Goal: Task Accomplishment & Management: Manage account settings

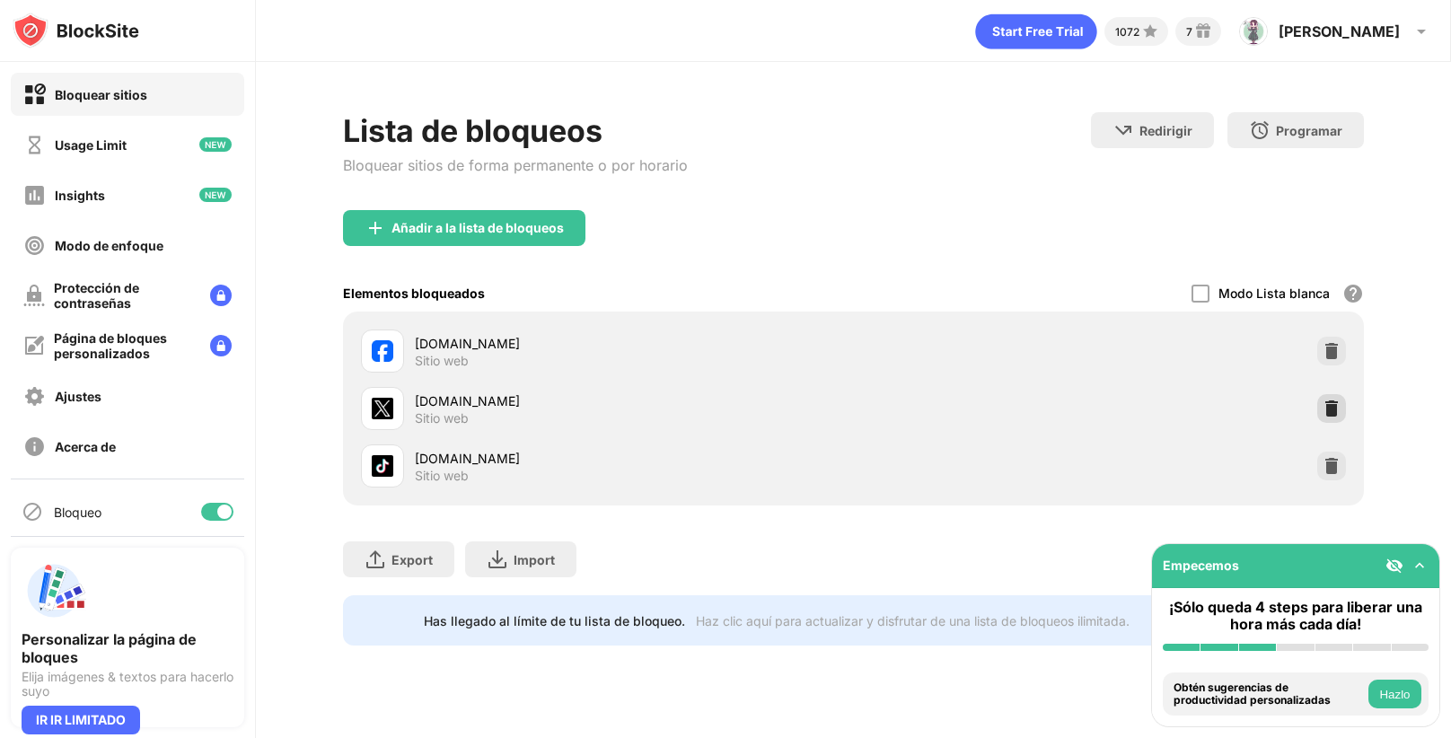
click at [1336, 395] on div at bounding box center [1331, 408] width 29 height 29
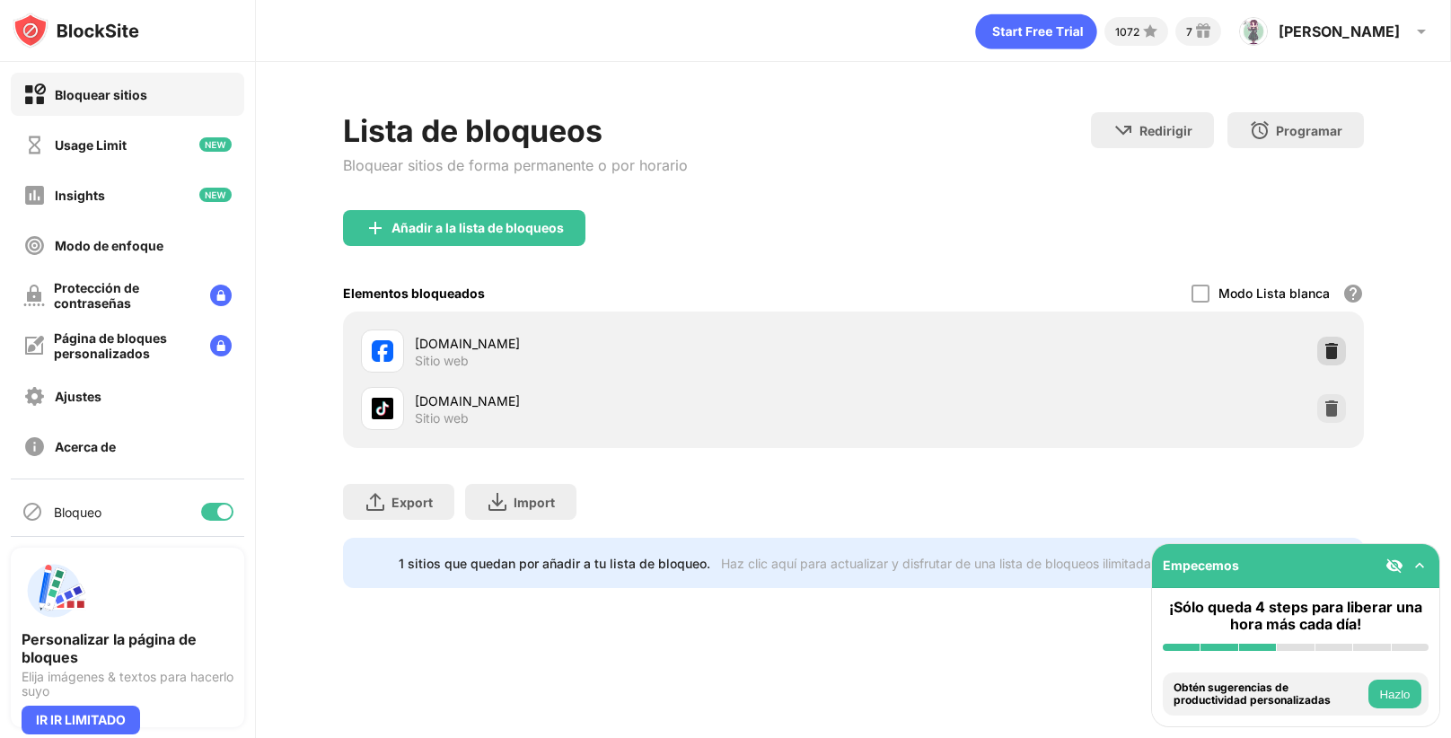
click at [1327, 359] on div at bounding box center [1331, 351] width 29 height 29
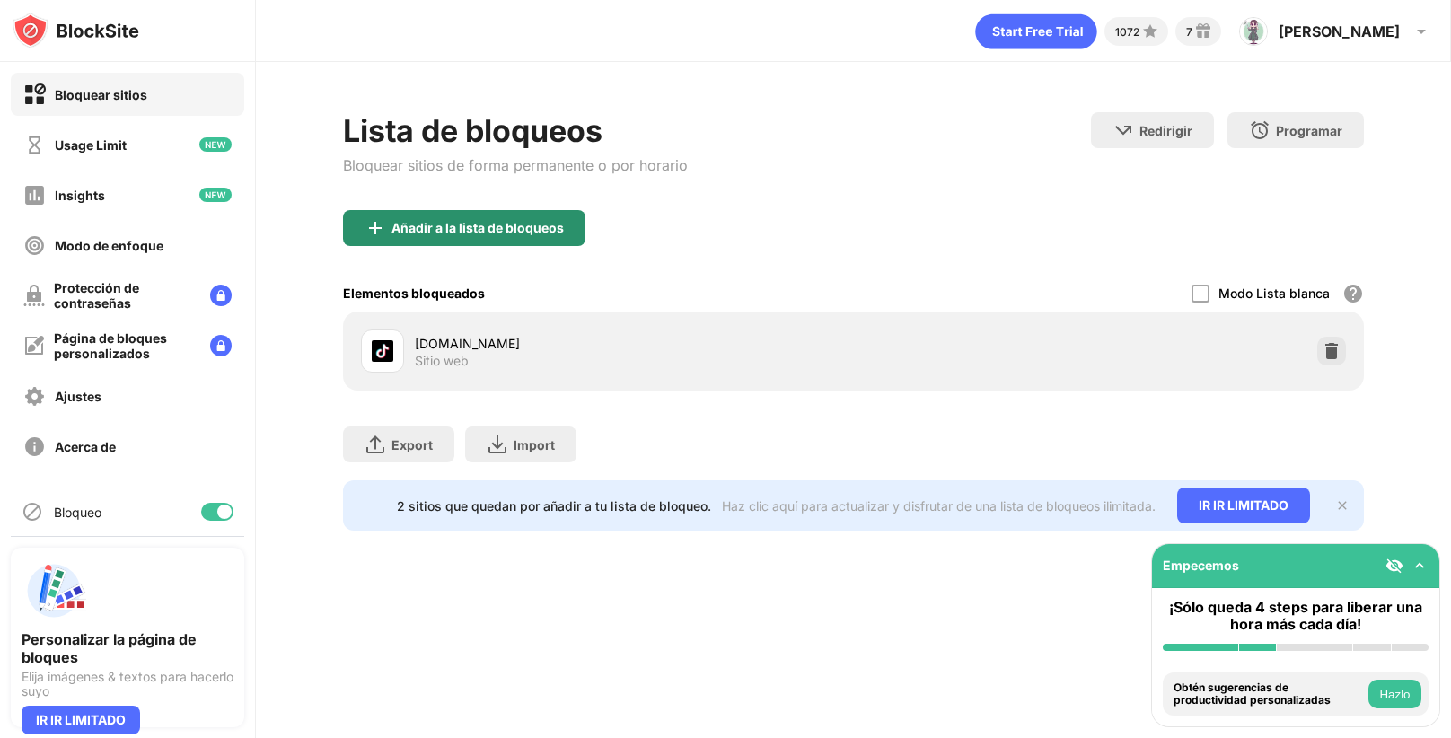
click at [507, 210] on div "Añadir a la lista de bloqueos" at bounding box center [464, 228] width 242 height 36
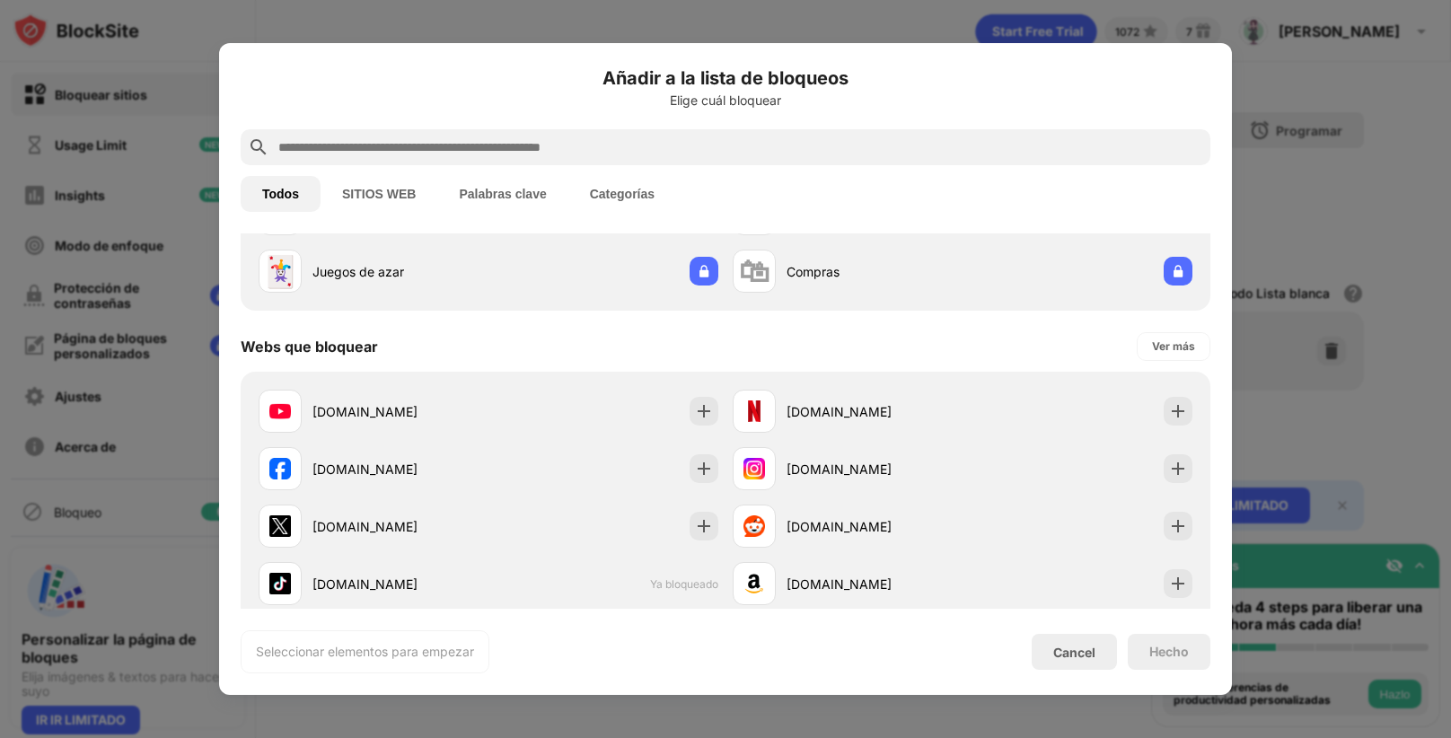
scroll to position [181, 0]
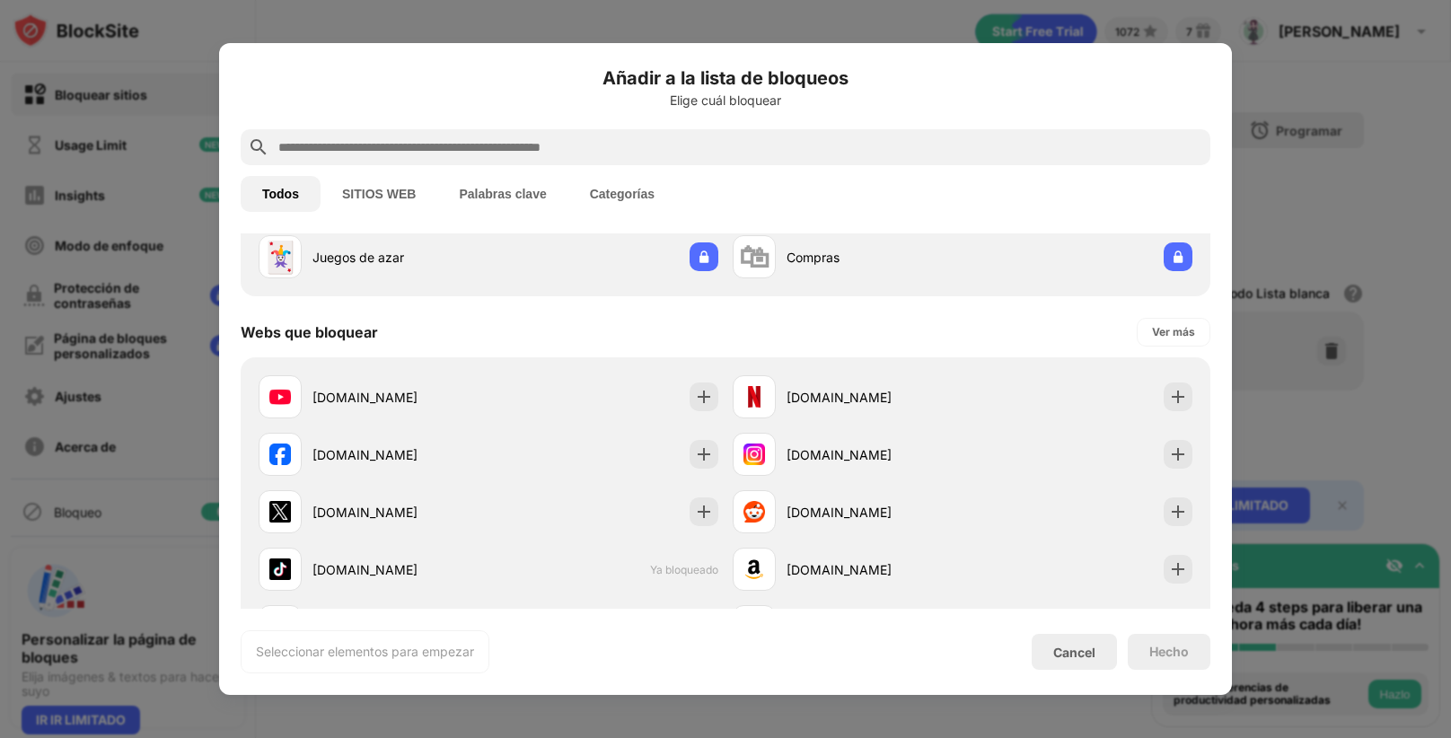
click at [448, 484] on div "[DOMAIN_NAME]" at bounding box center [488, 511] width 474 height 57
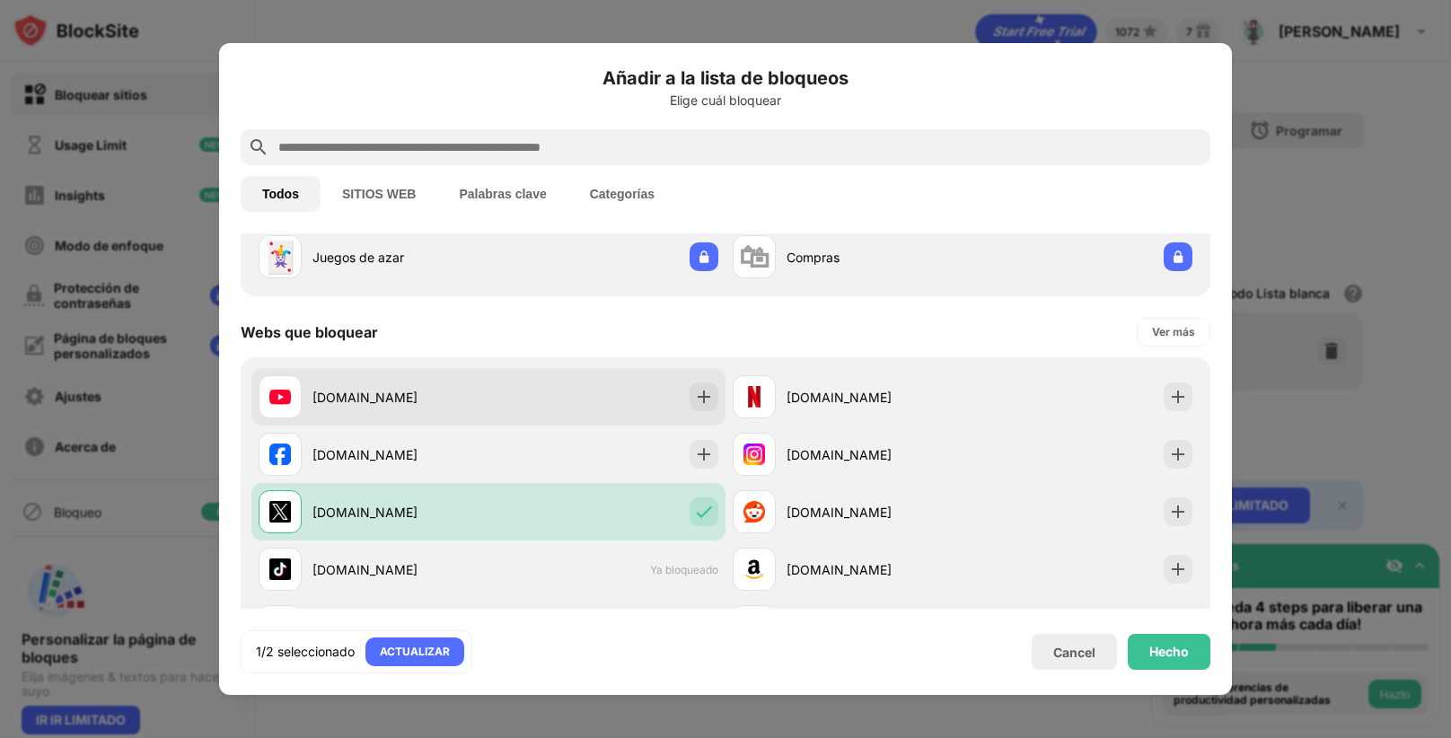
click at [566, 407] on div "[DOMAIN_NAME]" at bounding box center [488, 396] width 474 height 57
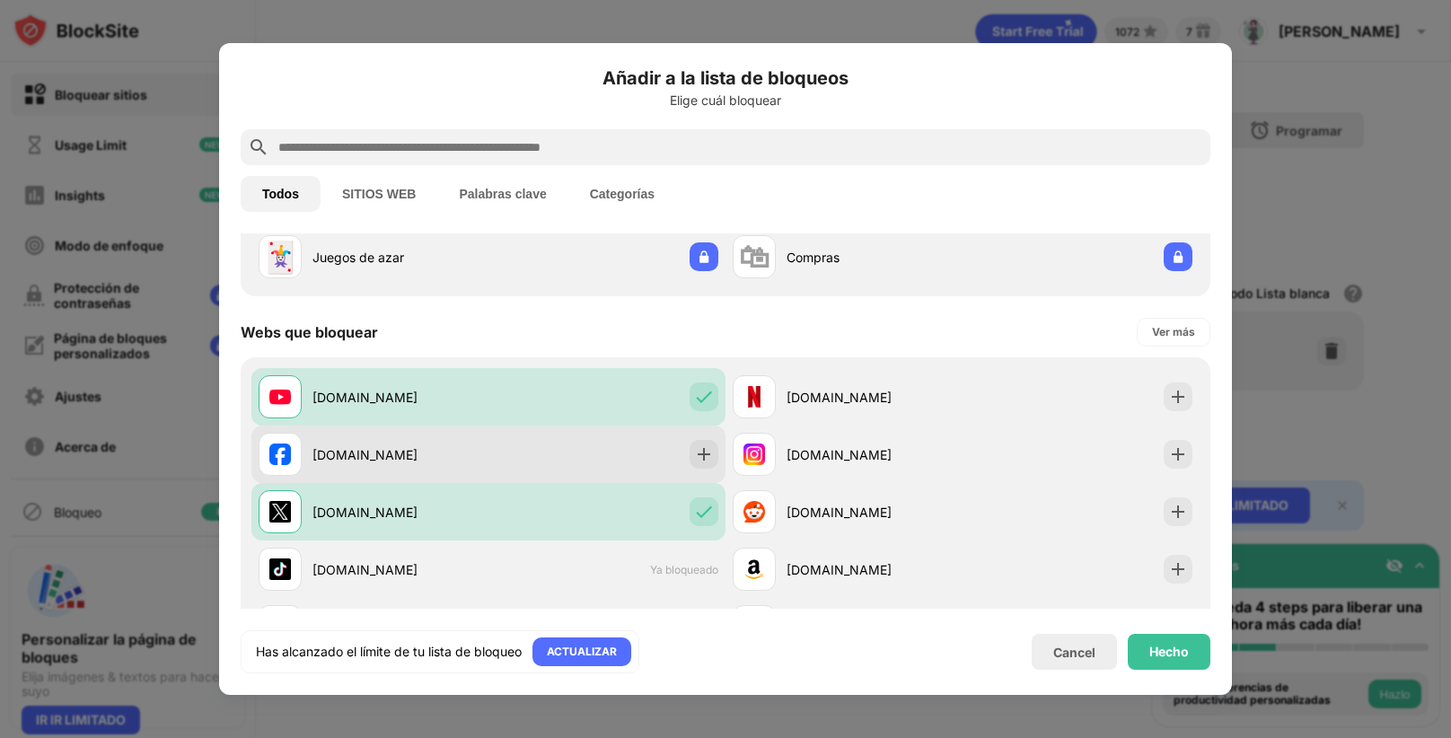
click at [583, 448] on div "[DOMAIN_NAME]" at bounding box center [488, 454] width 474 height 57
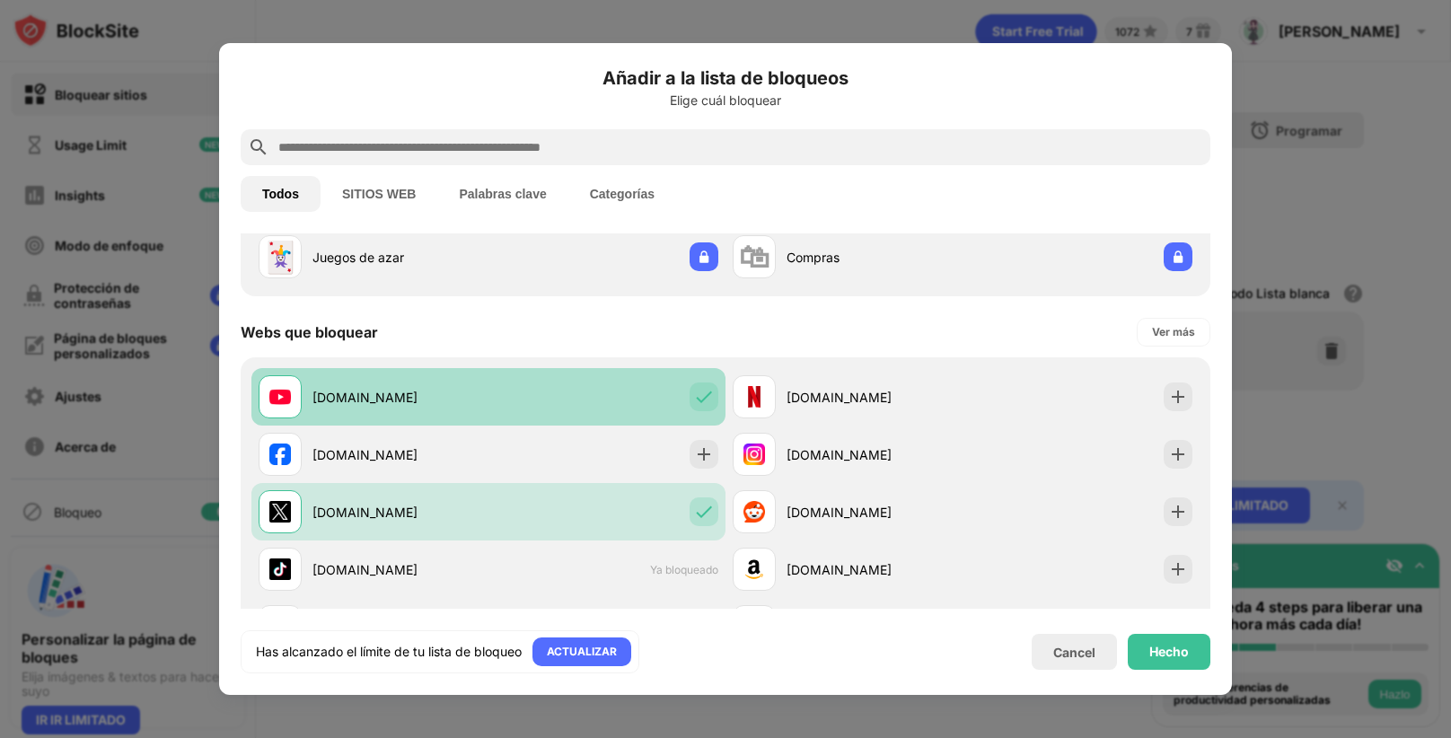
click at [611, 402] on div "[DOMAIN_NAME]" at bounding box center [488, 396] width 474 height 57
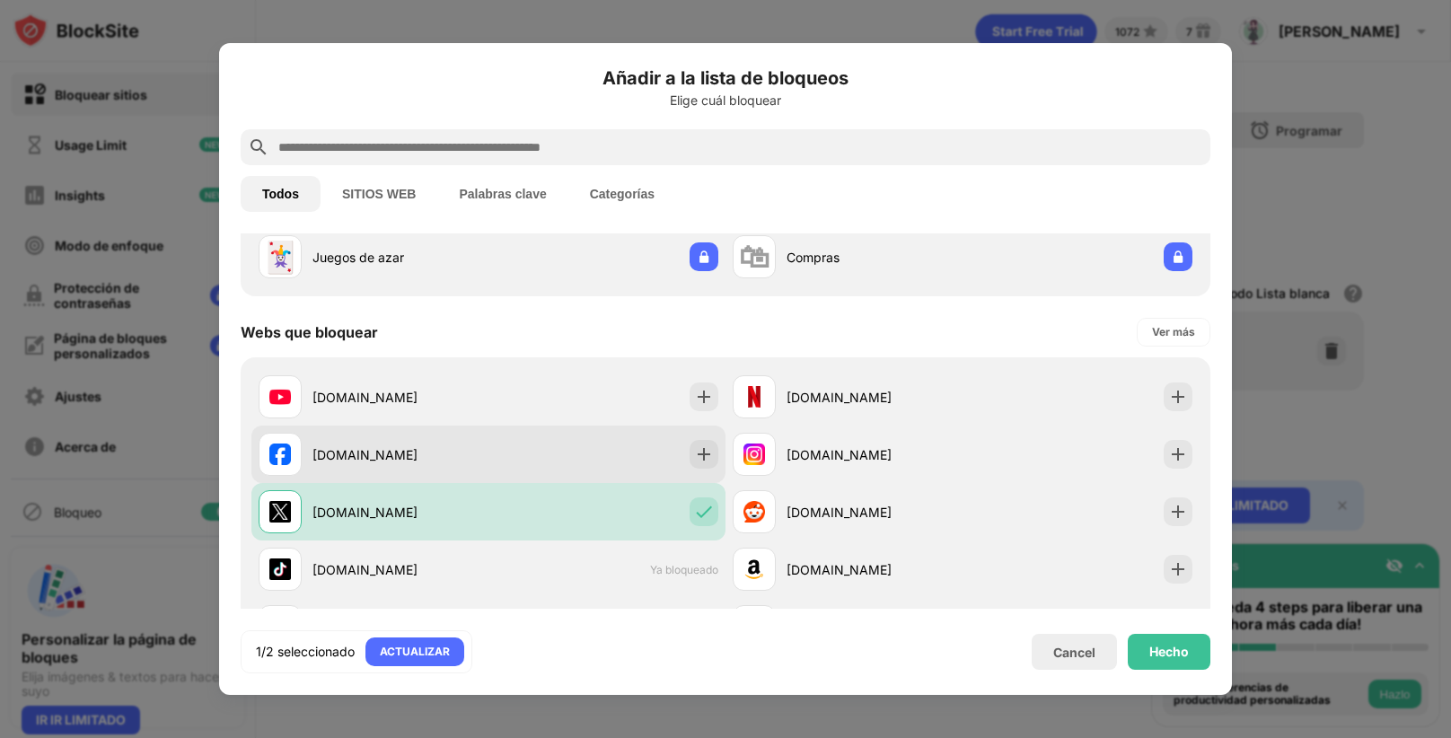
click at [641, 435] on div "[DOMAIN_NAME]" at bounding box center [488, 454] width 474 height 57
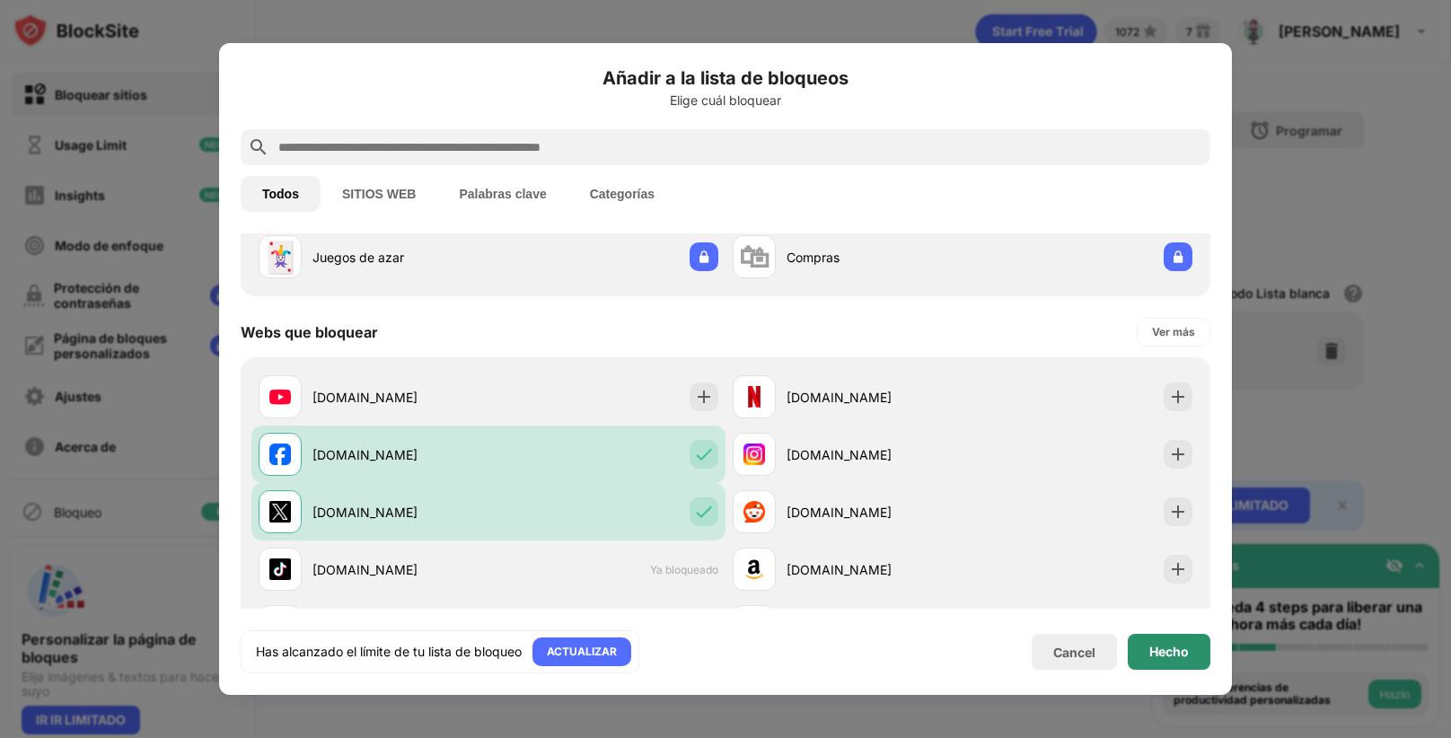
click at [1160, 654] on div "Hecho" at bounding box center [1169, 652] width 40 height 14
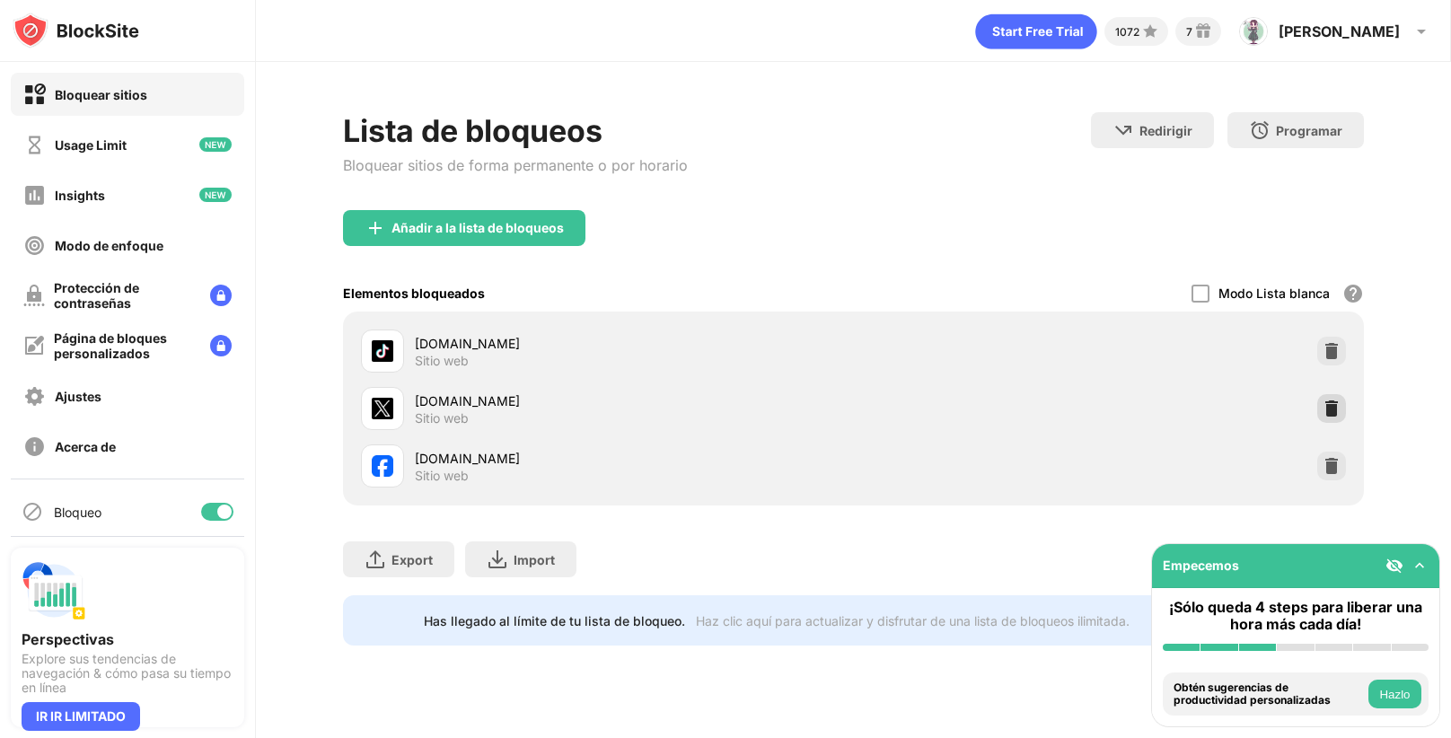
click at [1335, 418] on div at bounding box center [1331, 408] width 29 height 29
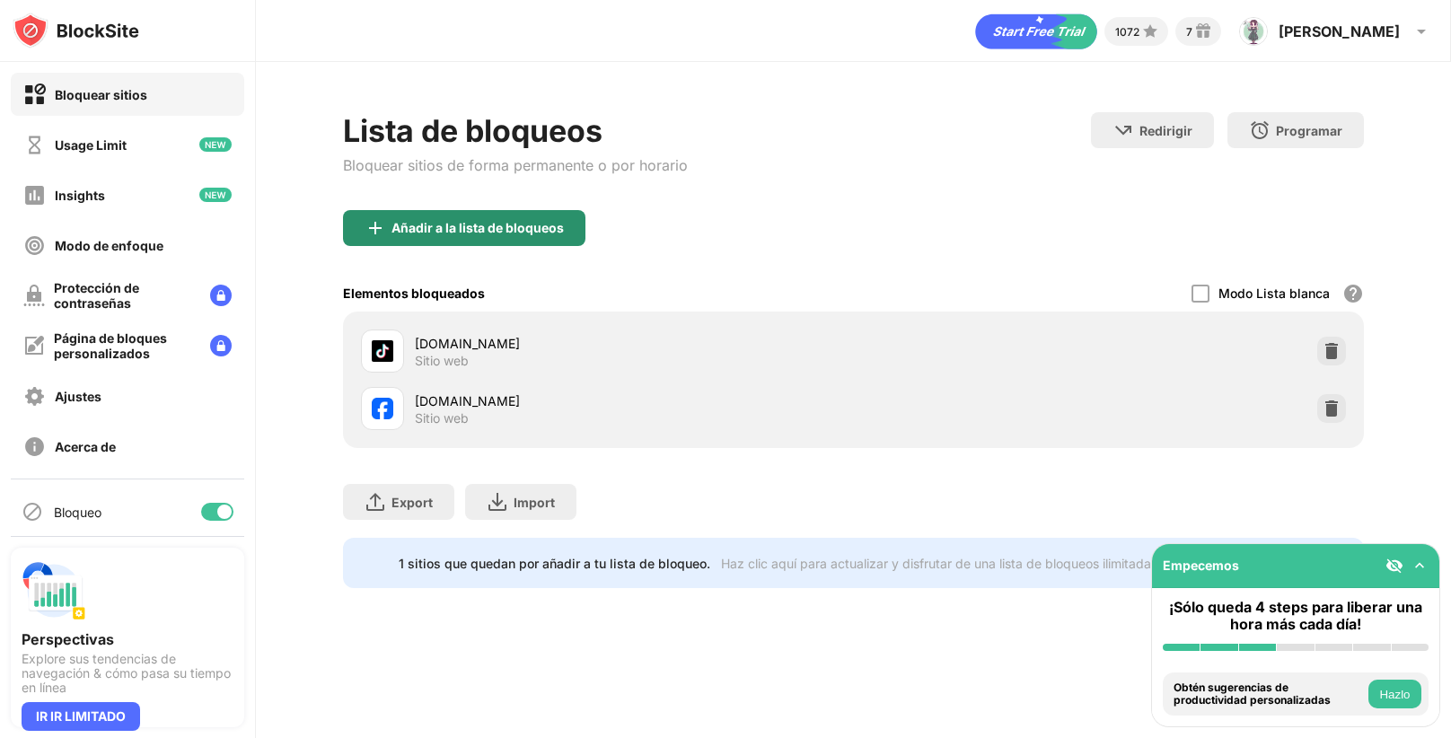
click at [459, 214] on div "Añadir a la lista de bloqueos" at bounding box center [464, 228] width 242 height 36
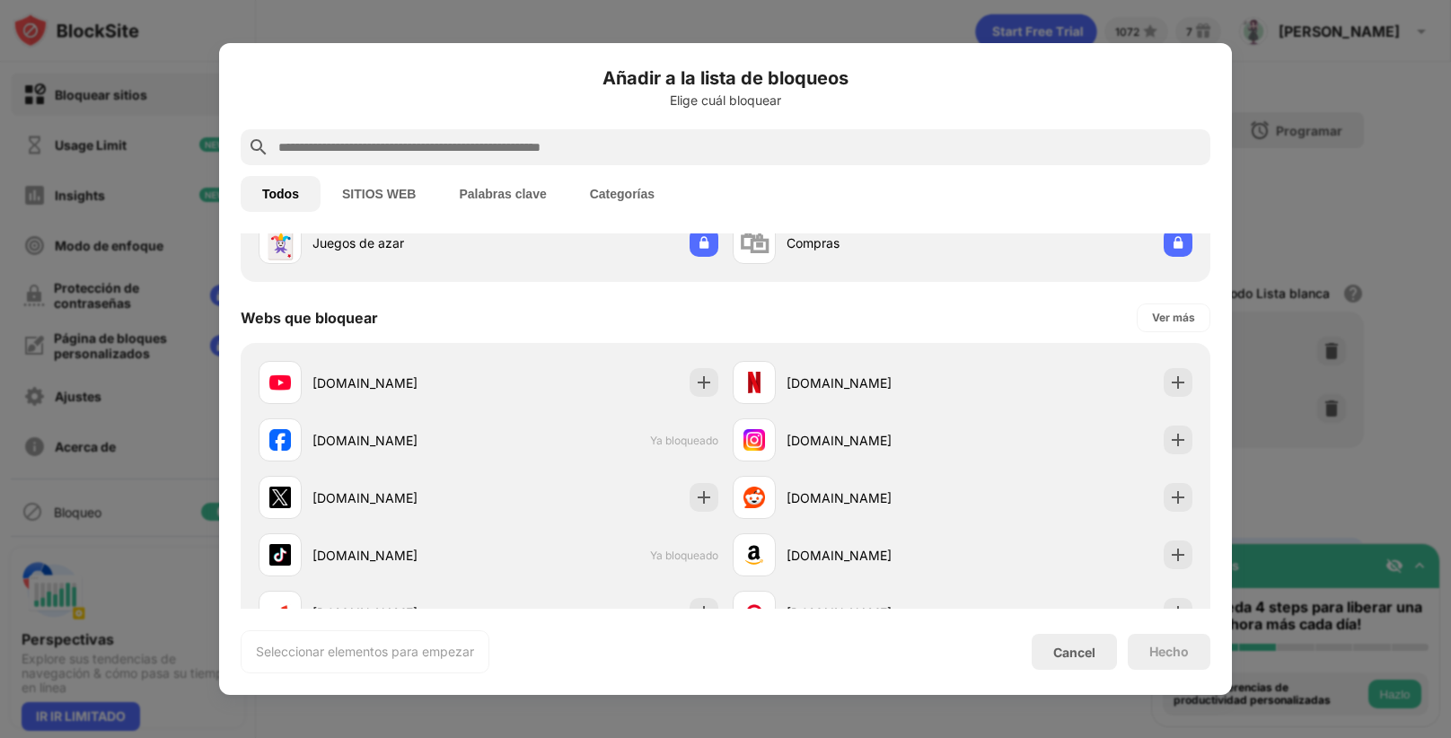
scroll to position [241, 0]
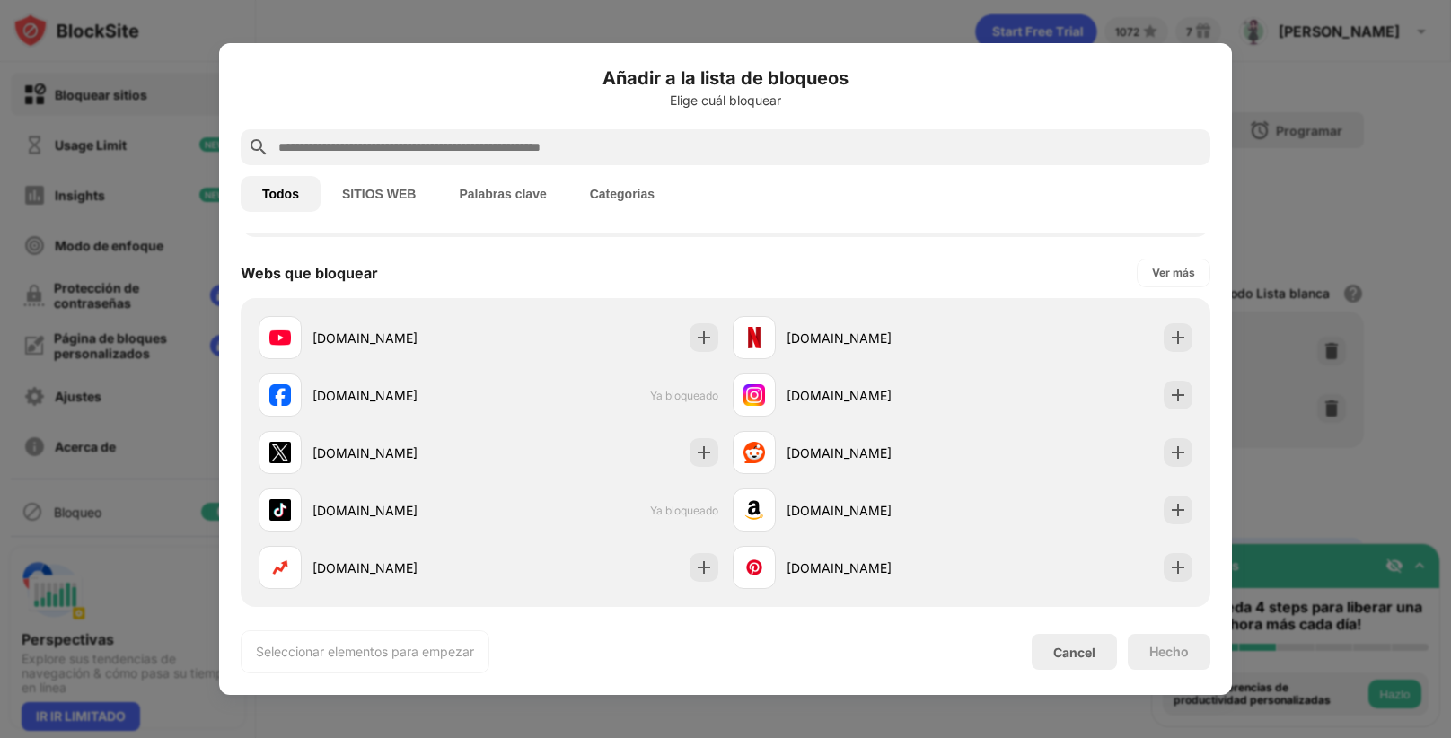
click at [463, 391] on div "[DOMAIN_NAME]" at bounding box center [400, 395] width 176 height 19
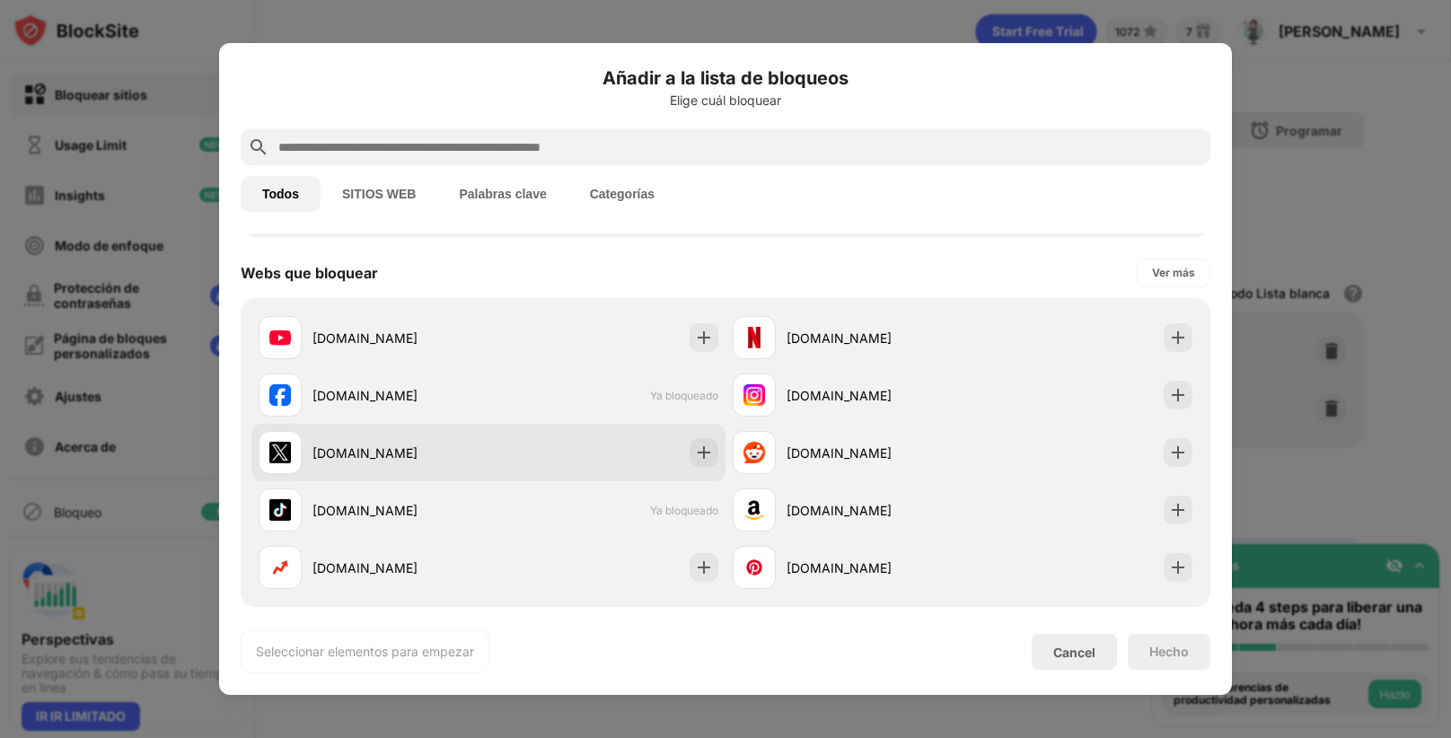
click at [488, 442] on div "[DOMAIN_NAME]" at bounding box center [488, 452] width 474 height 57
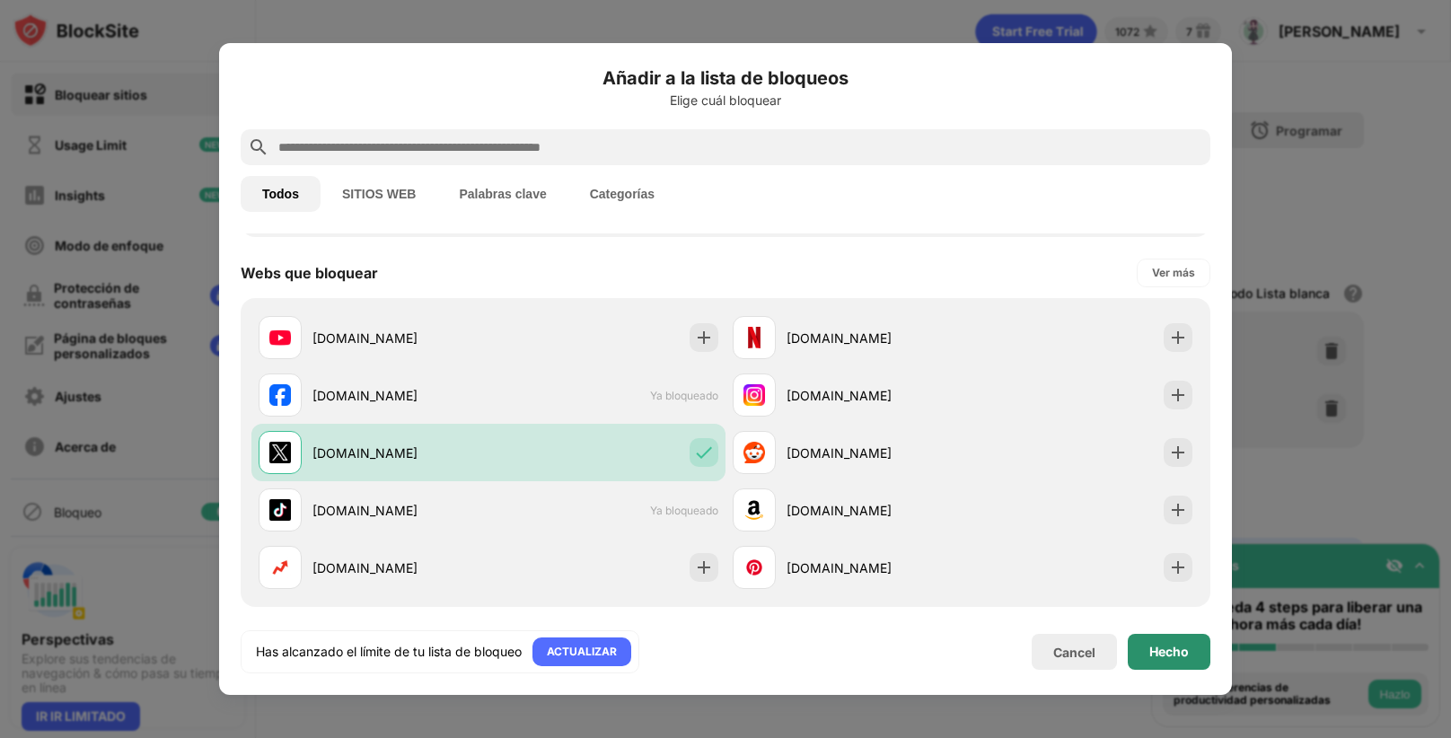
click at [1170, 651] on div "Hecho" at bounding box center [1169, 652] width 40 height 14
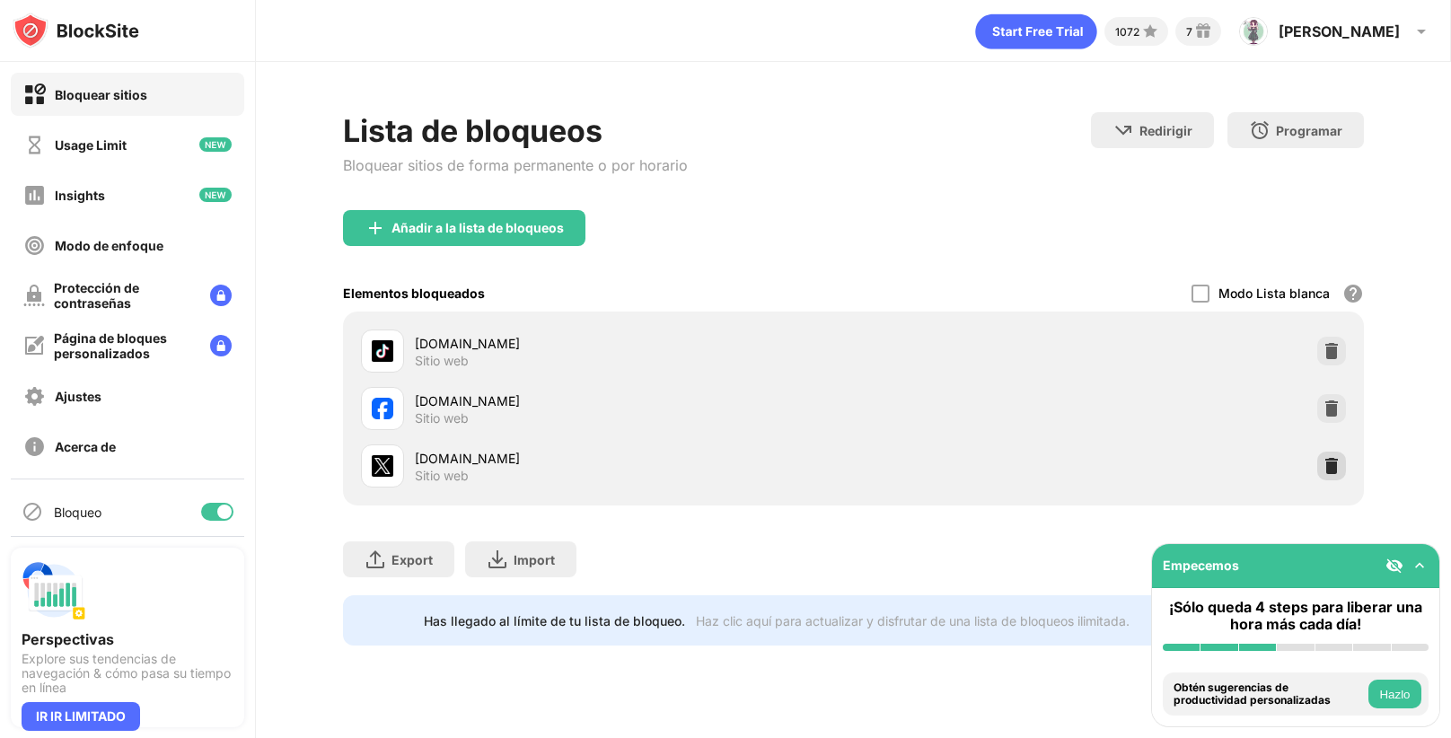
click at [1323, 457] on img at bounding box center [1331, 466] width 18 height 18
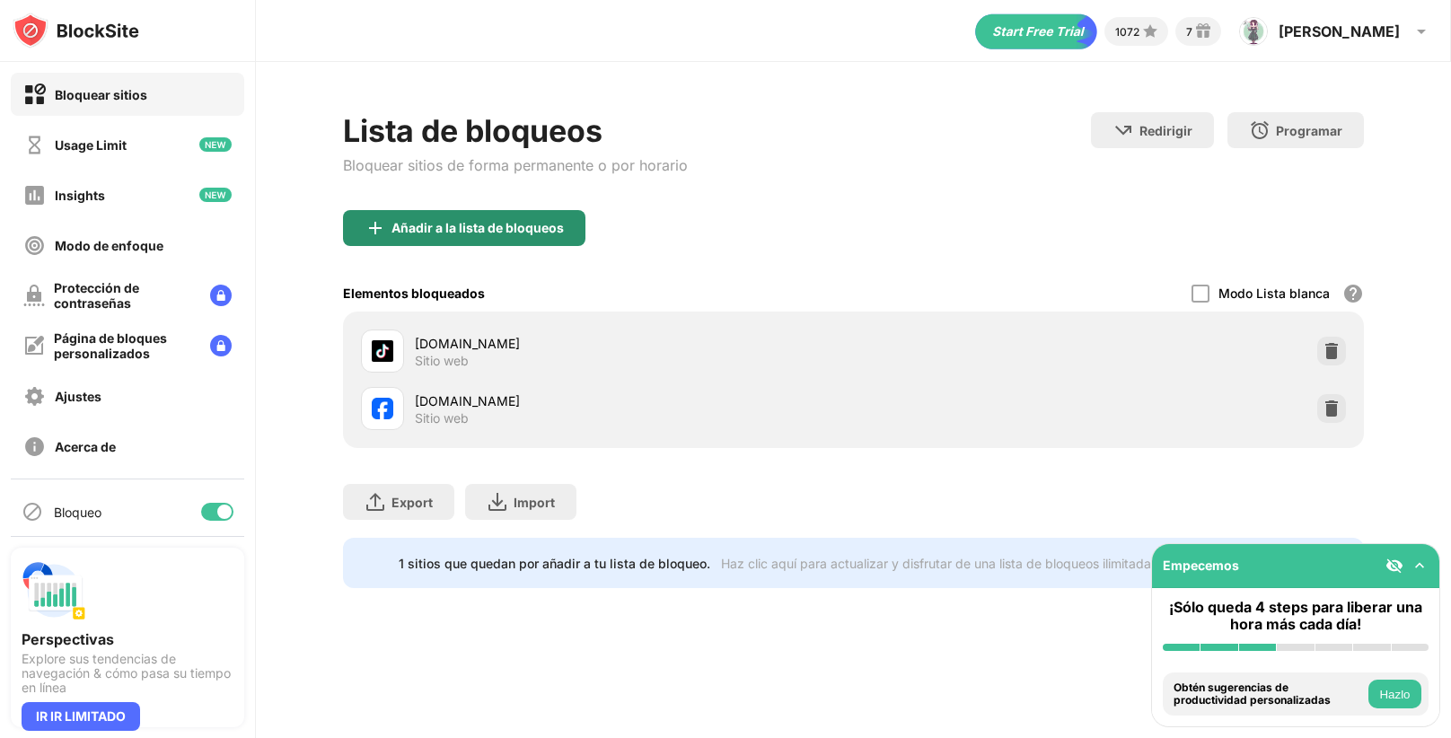
click at [534, 229] on div "Añadir a la lista de bloqueos" at bounding box center [477, 228] width 172 height 14
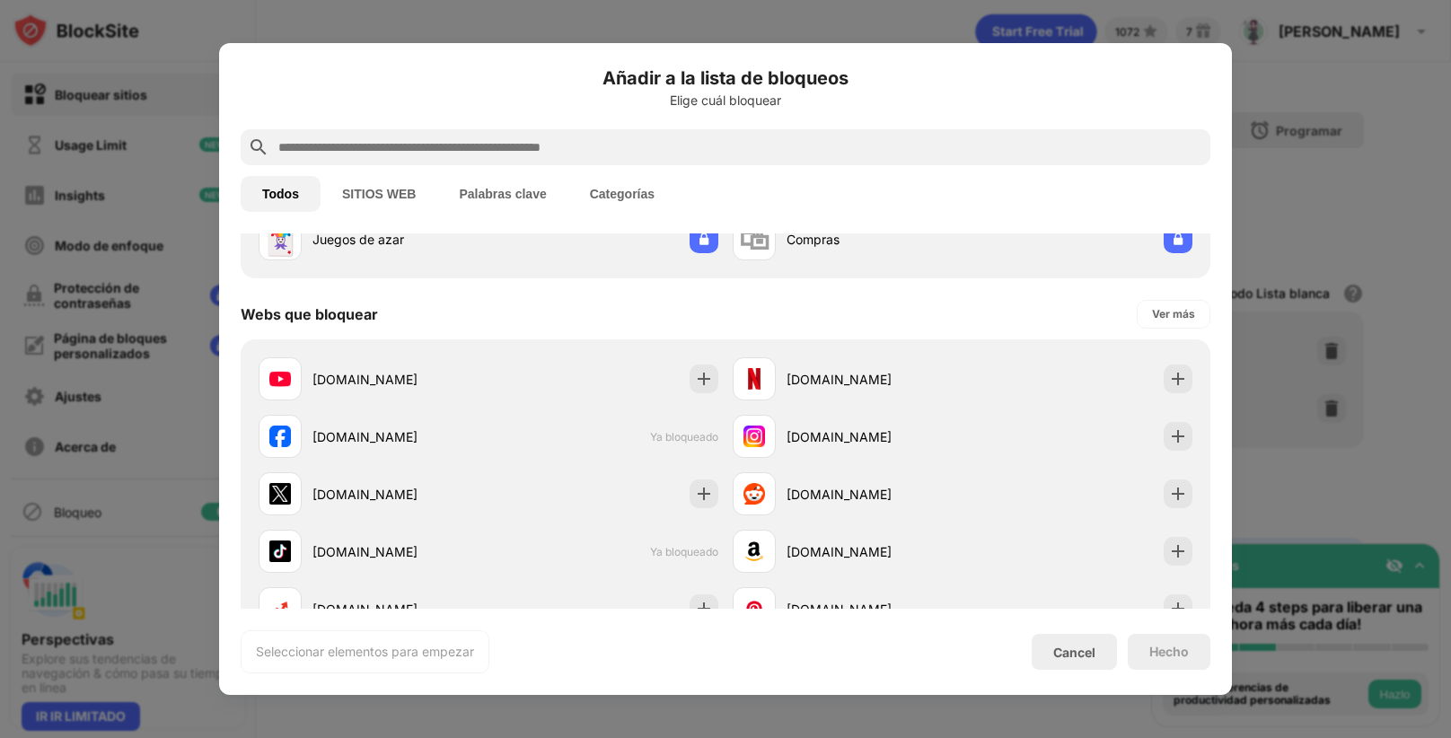
scroll to position [198, 0]
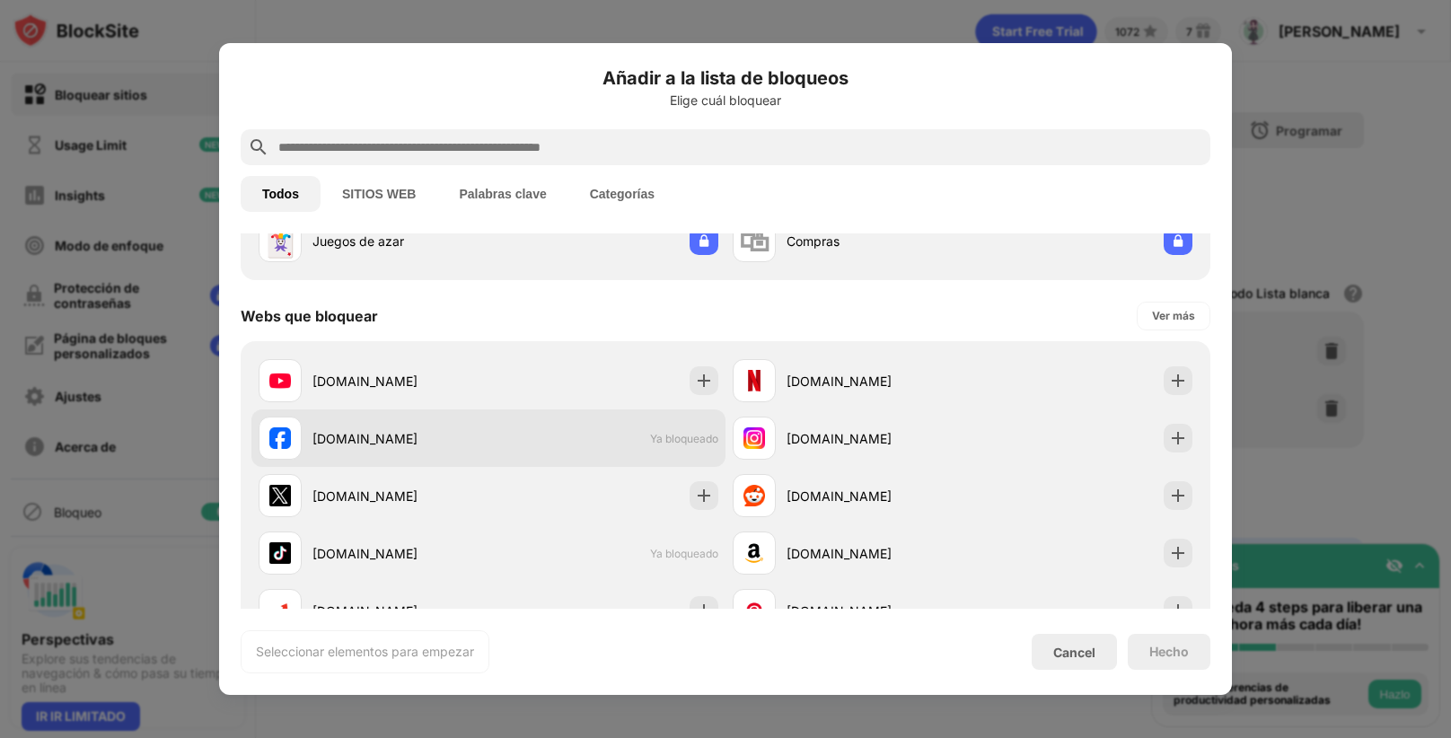
click at [484, 462] on div "facebook.com Ya bloqueado" at bounding box center [488, 437] width 474 height 57
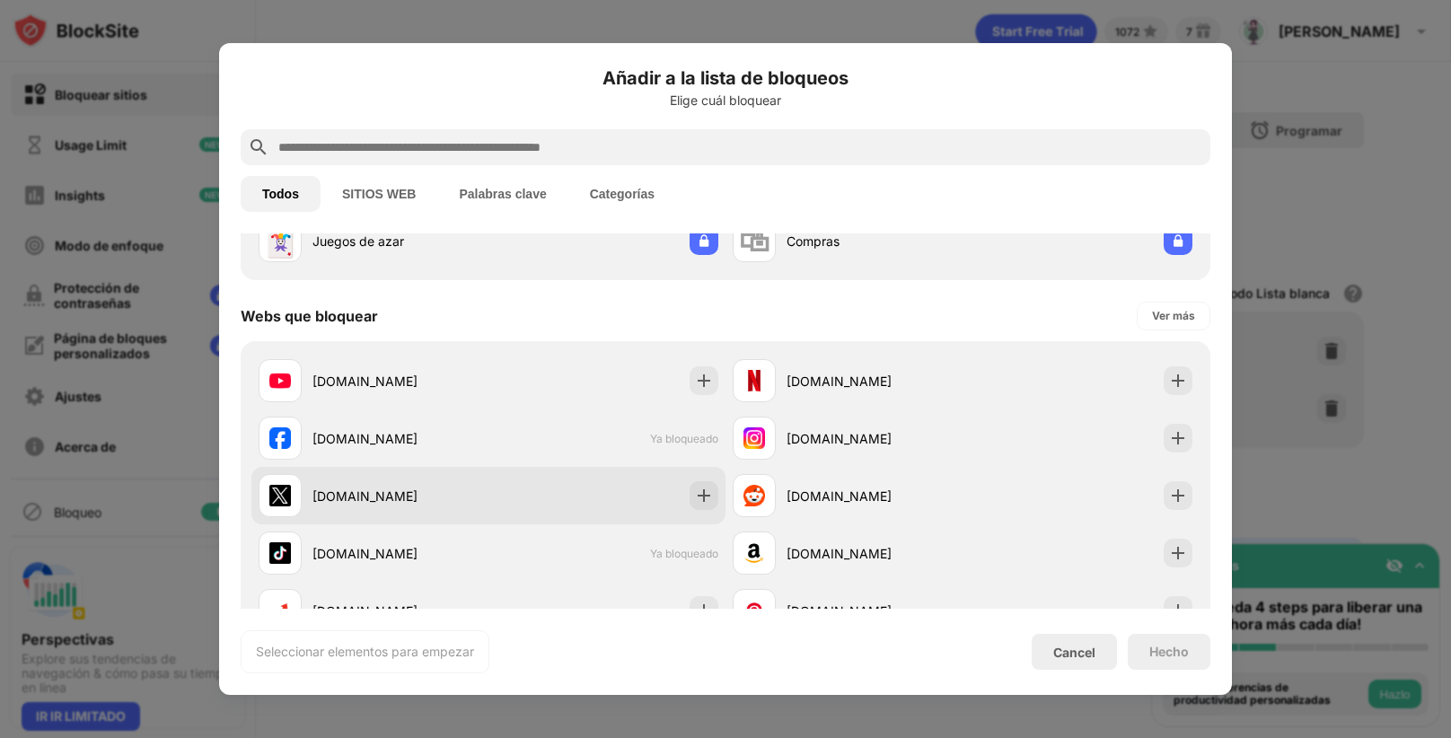
click at [492, 476] on div "[DOMAIN_NAME]" at bounding box center [488, 495] width 474 height 57
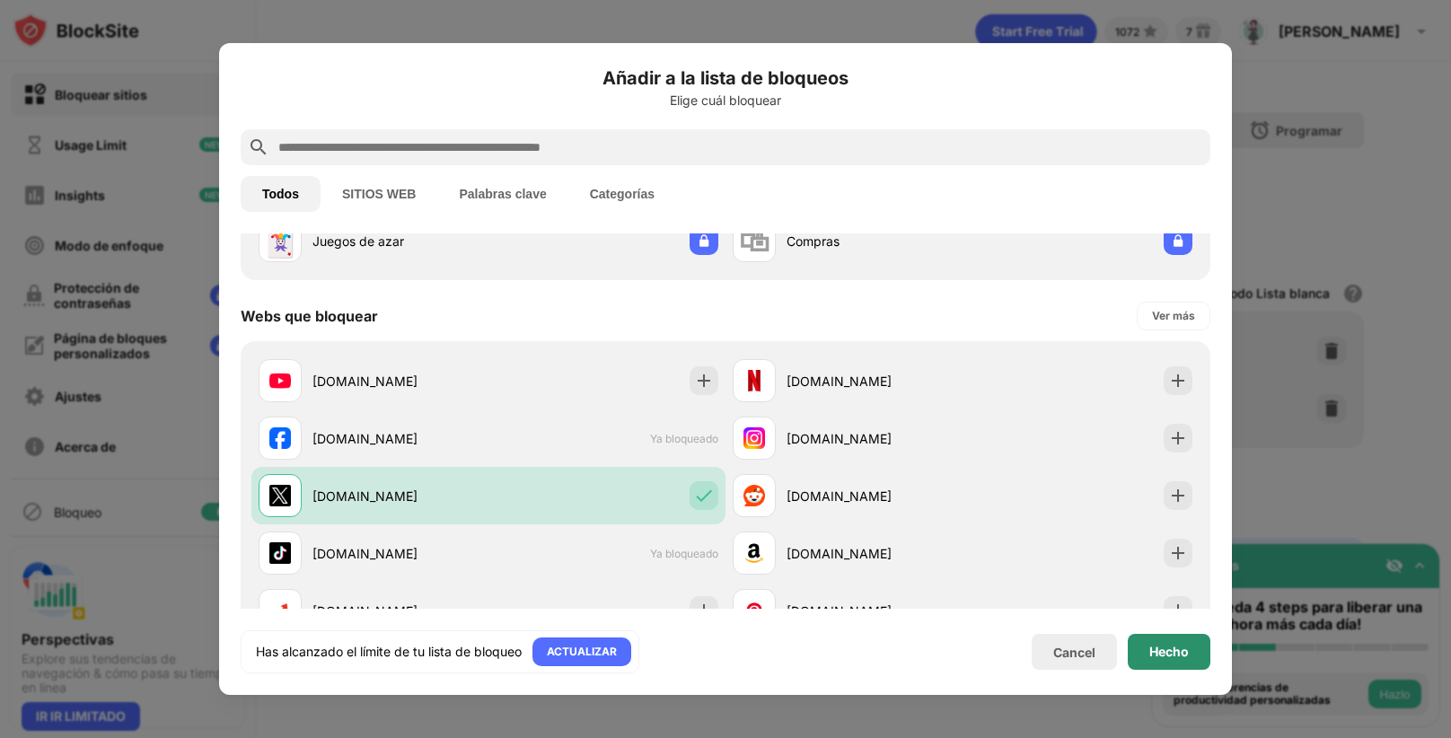
click at [1138, 645] on div "Hecho" at bounding box center [1169, 652] width 83 height 36
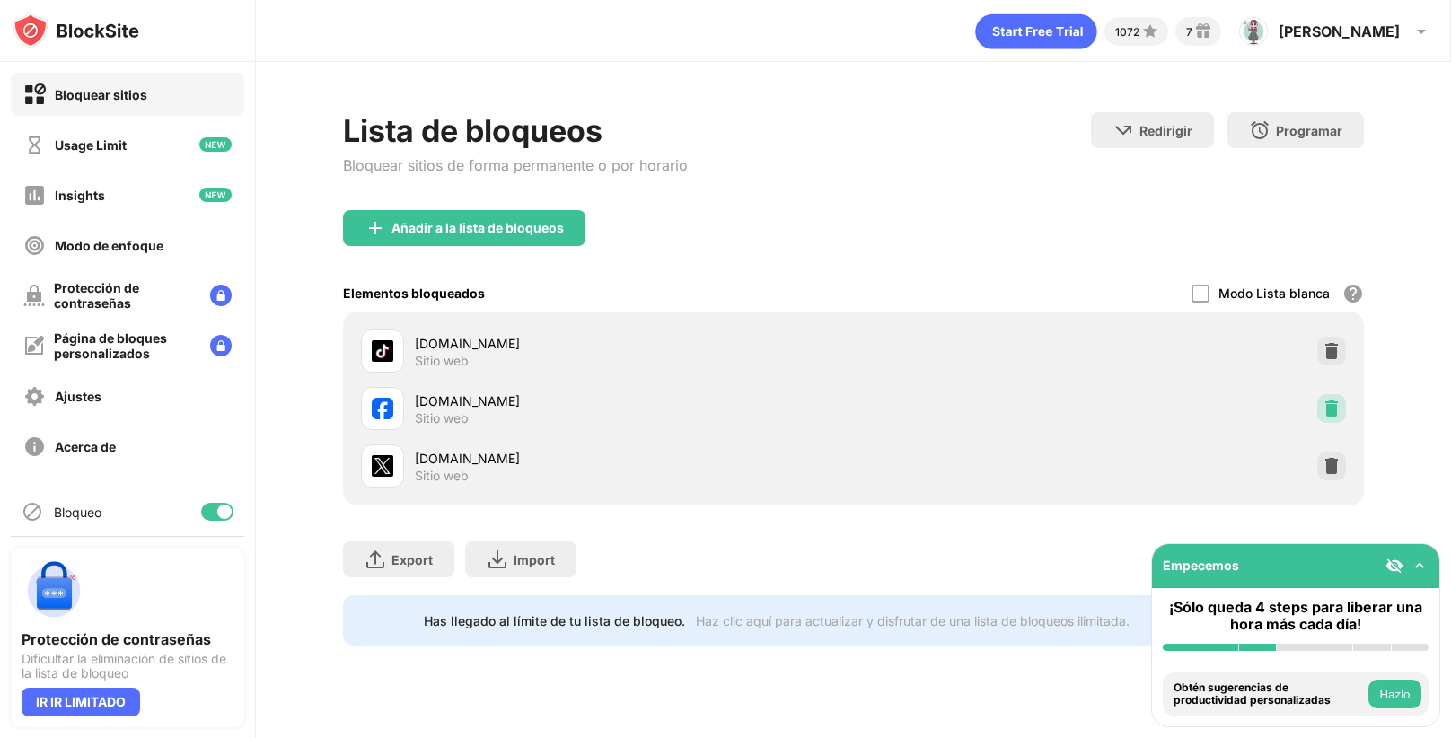
click at [1342, 398] on div at bounding box center [1331, 408] width 29 height 29
click at [1342, 452] on div at bounding box center [1331, 466] width 29 height 29
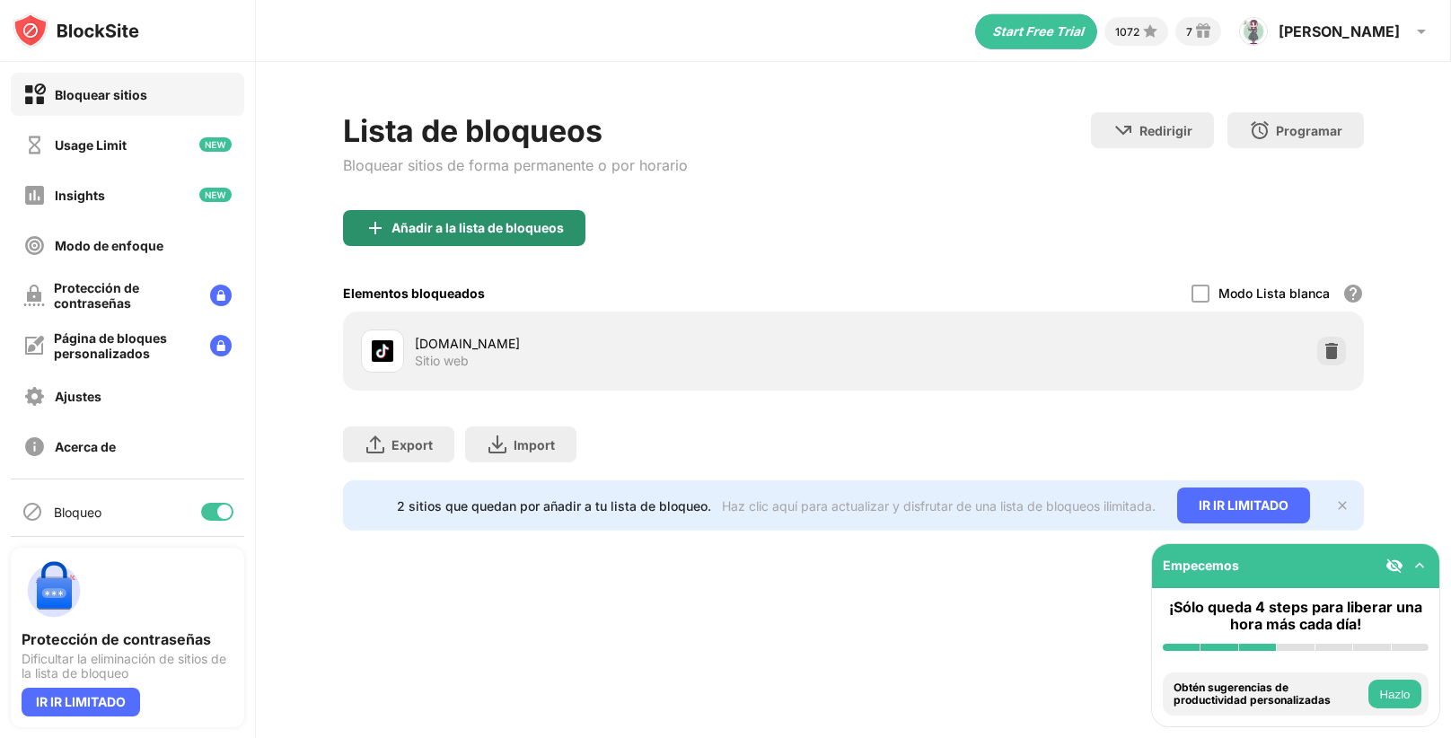
click at [532, 233] on div "Añadir a la lista de bloqueos" at bounding box center [477, 228] width 172 height 14
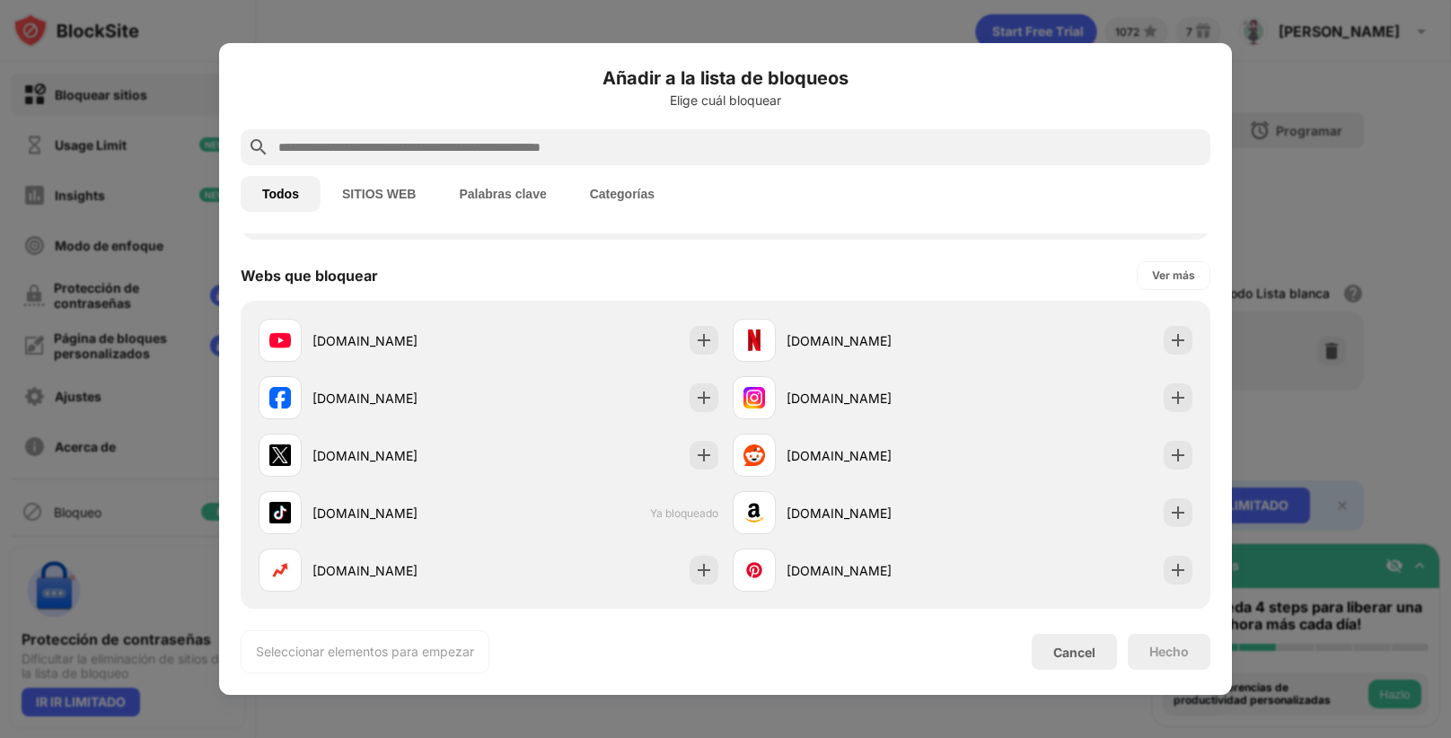
scroll to position [243, 0]
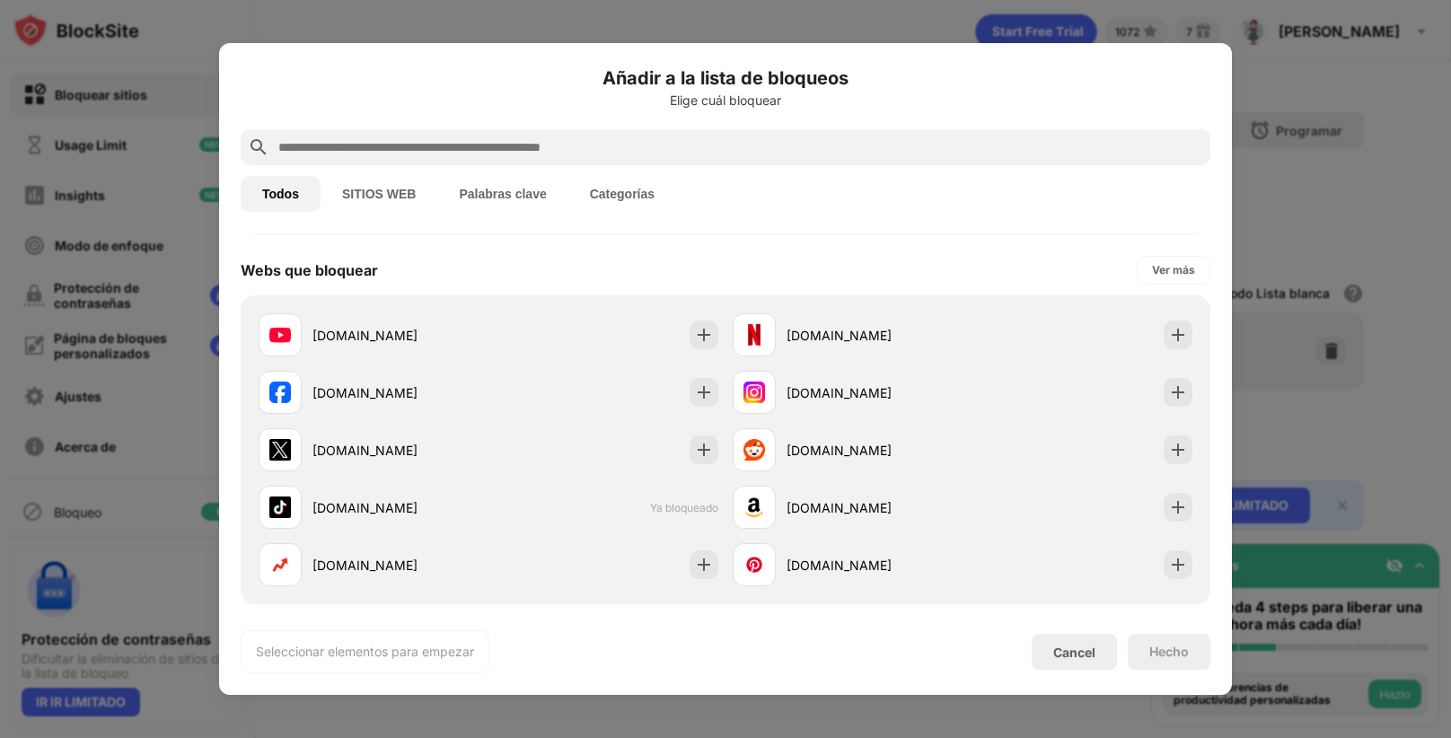
click at [410, 409] on div "[DOMAIN_NAME]" at bounding box center [374, 392] width 230 height 43
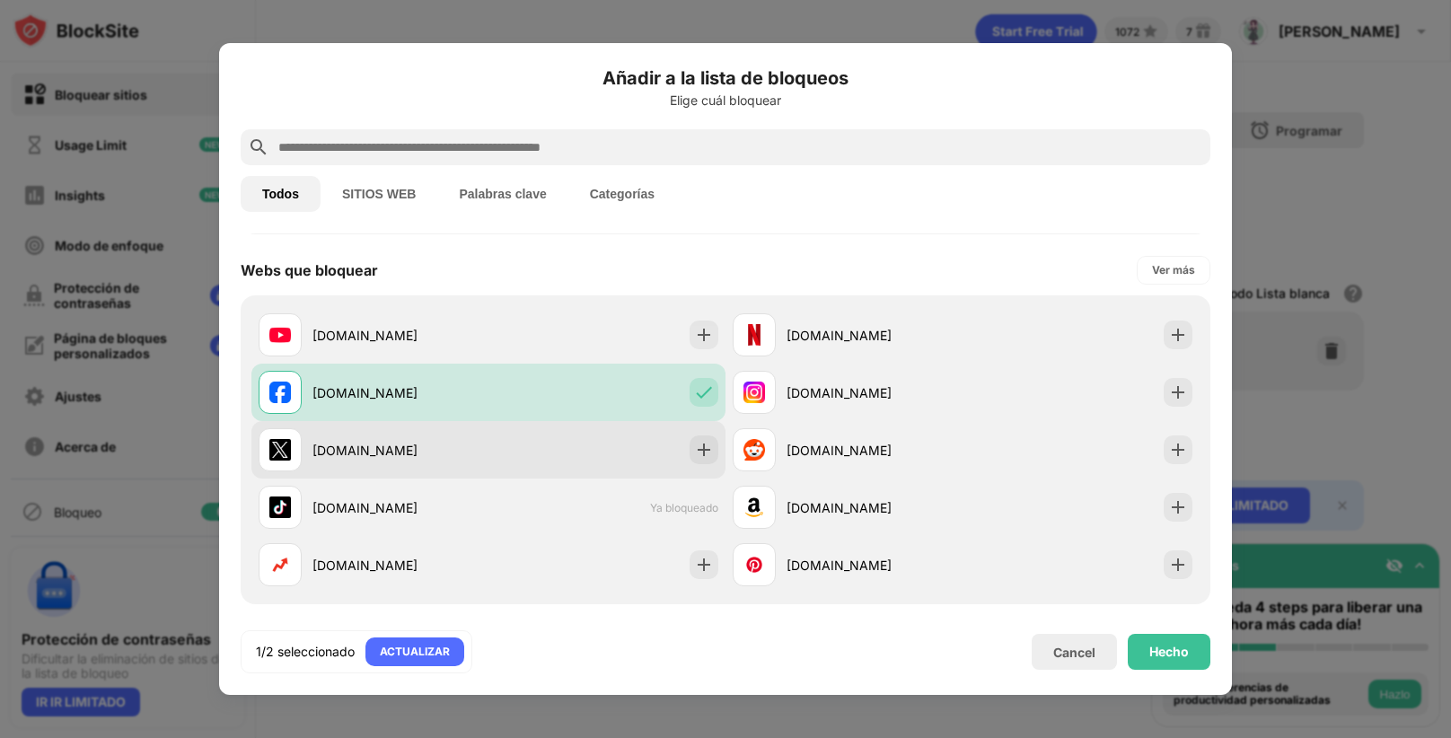
click at [452, 442] on div "[DOMAIN_NAME]" at bounding box center [400, 450] width 176 height 19
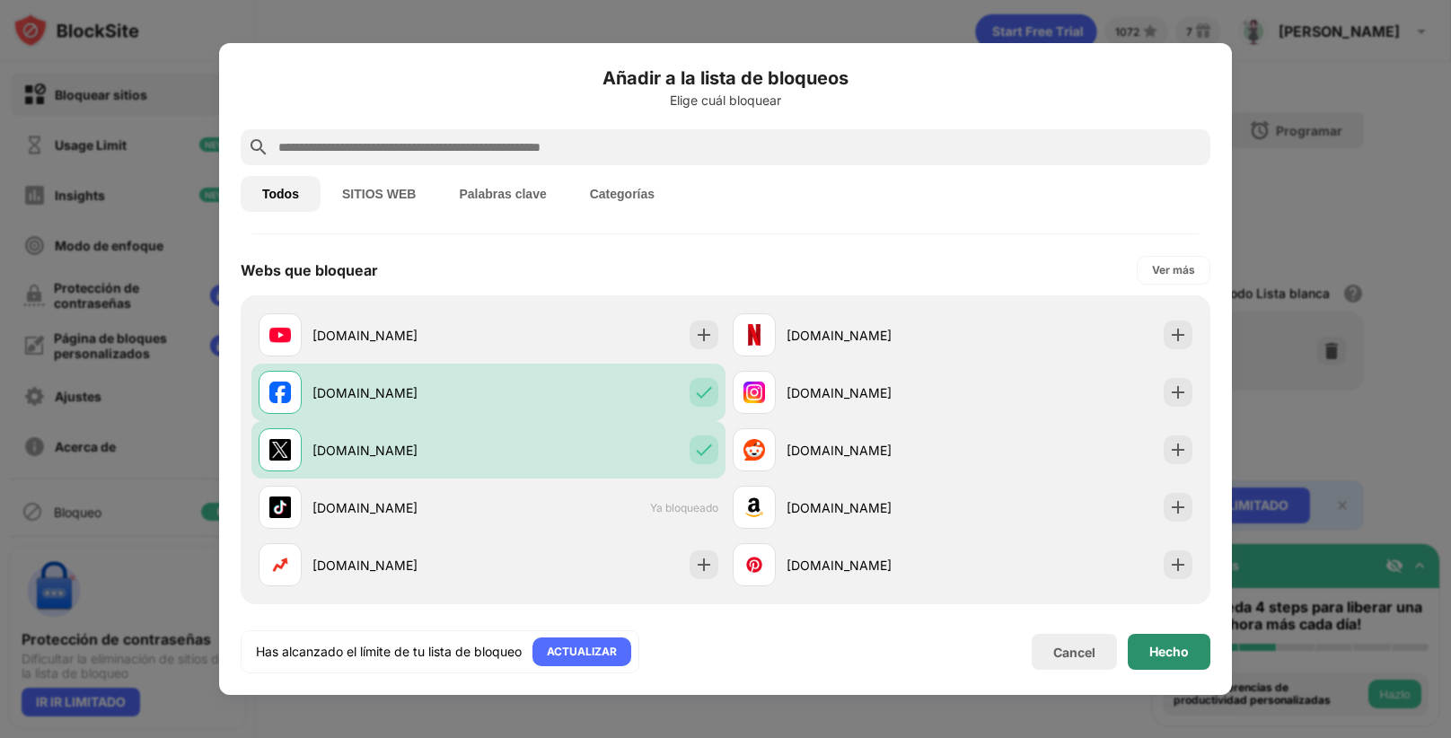
click at [1177, 645] on div "Hecho" at bounding box center [1169, 652] width 40 height 14
